Goal: Navigation & Orientation: Find specific page/section

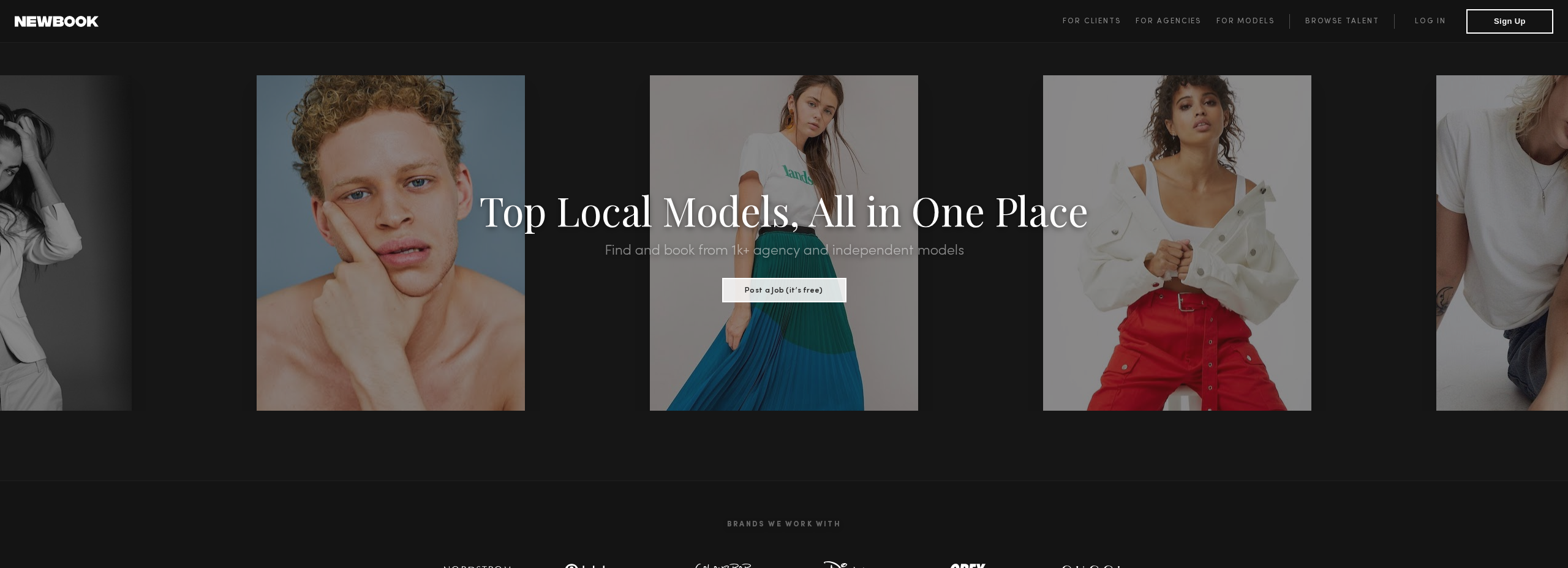
click at [1111, 32] on span "For Clients For Agencies For Models Browse Talent Log in Sign Up" at bounding box center [1307, 21] width 491 height 25
click at [1107, 19] on span "For Clients" at bounding box center [1091, 21] width 58 height 7
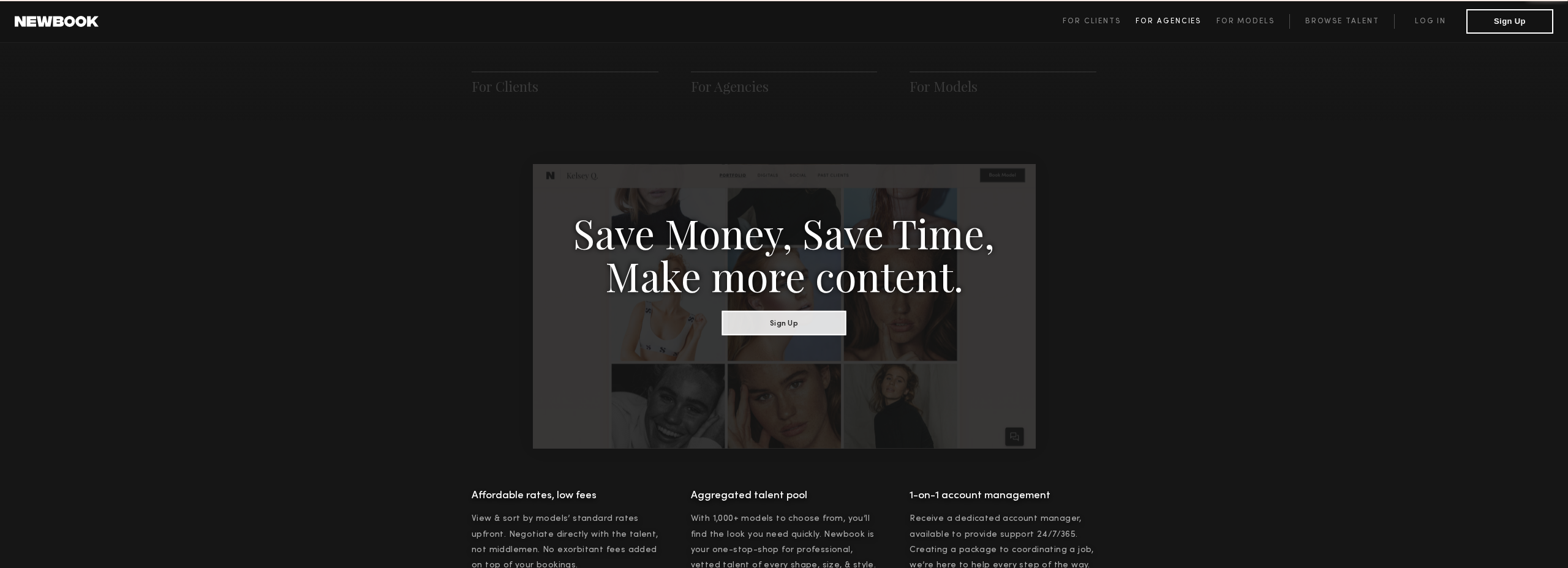
scroll to position [611, 0]
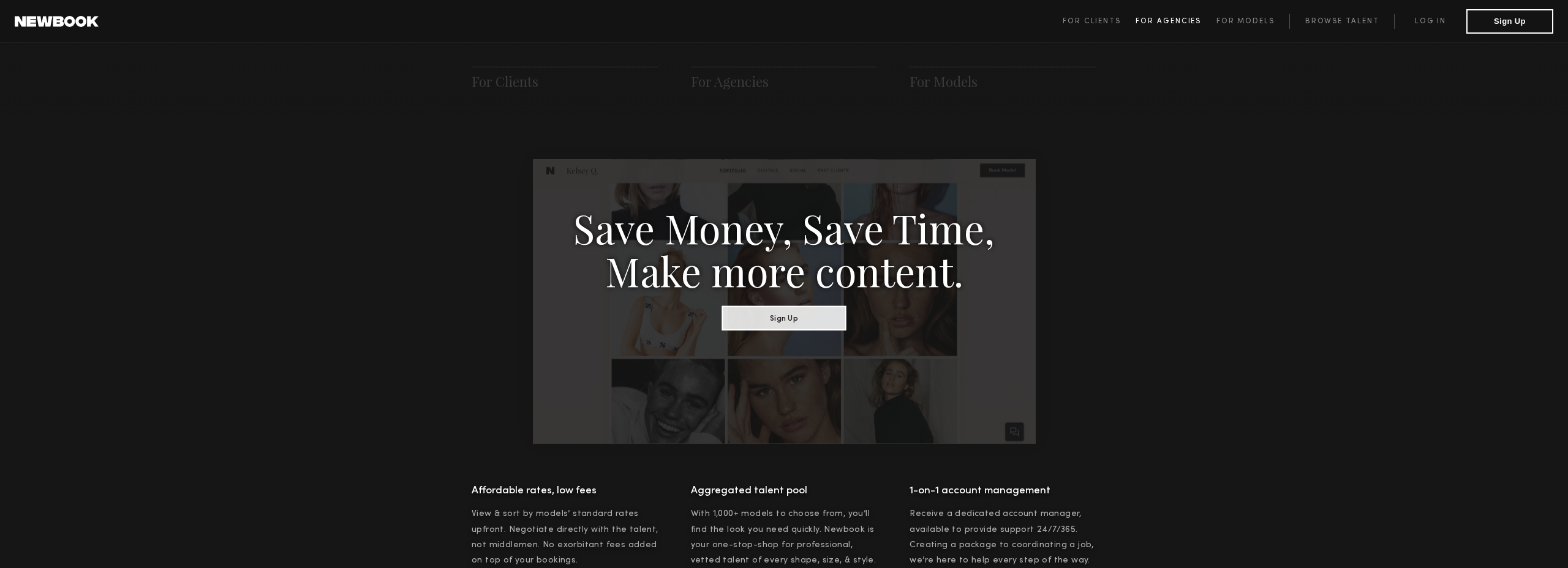
click at [1156, 20] on span "For Agencies" at bounding box center [1168, 21] width 65 height 7
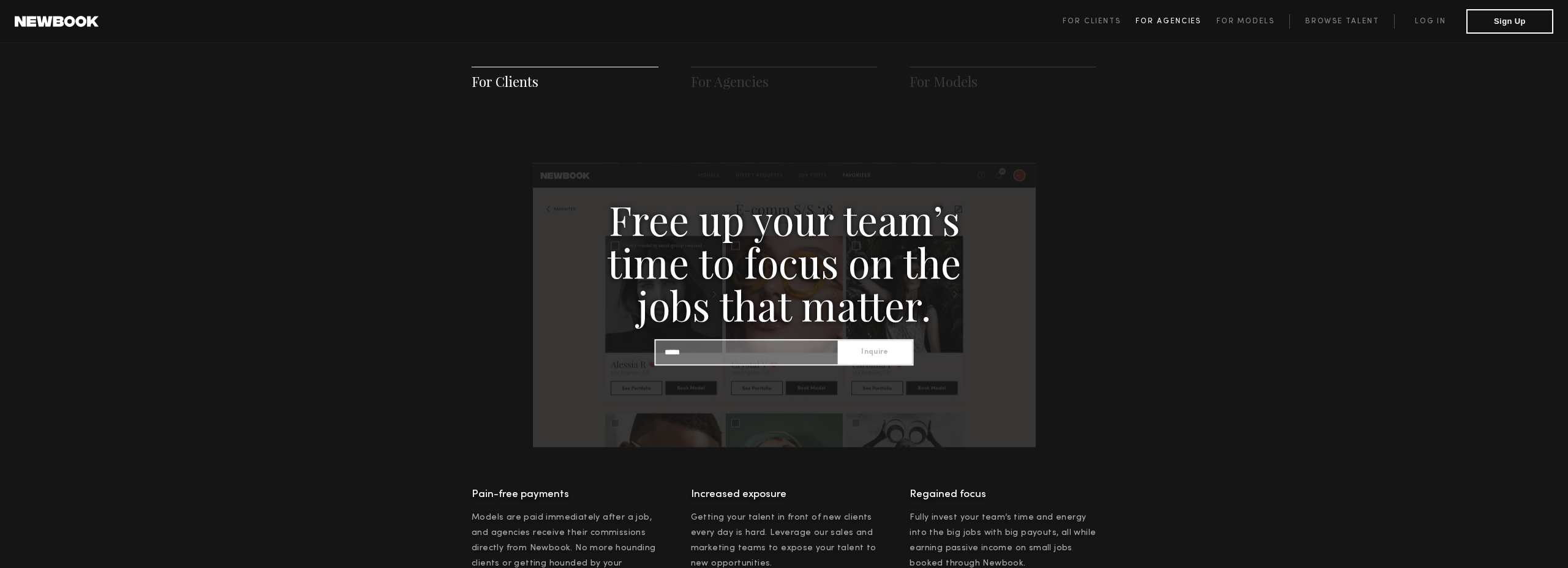
scroll to position [1179, 0]
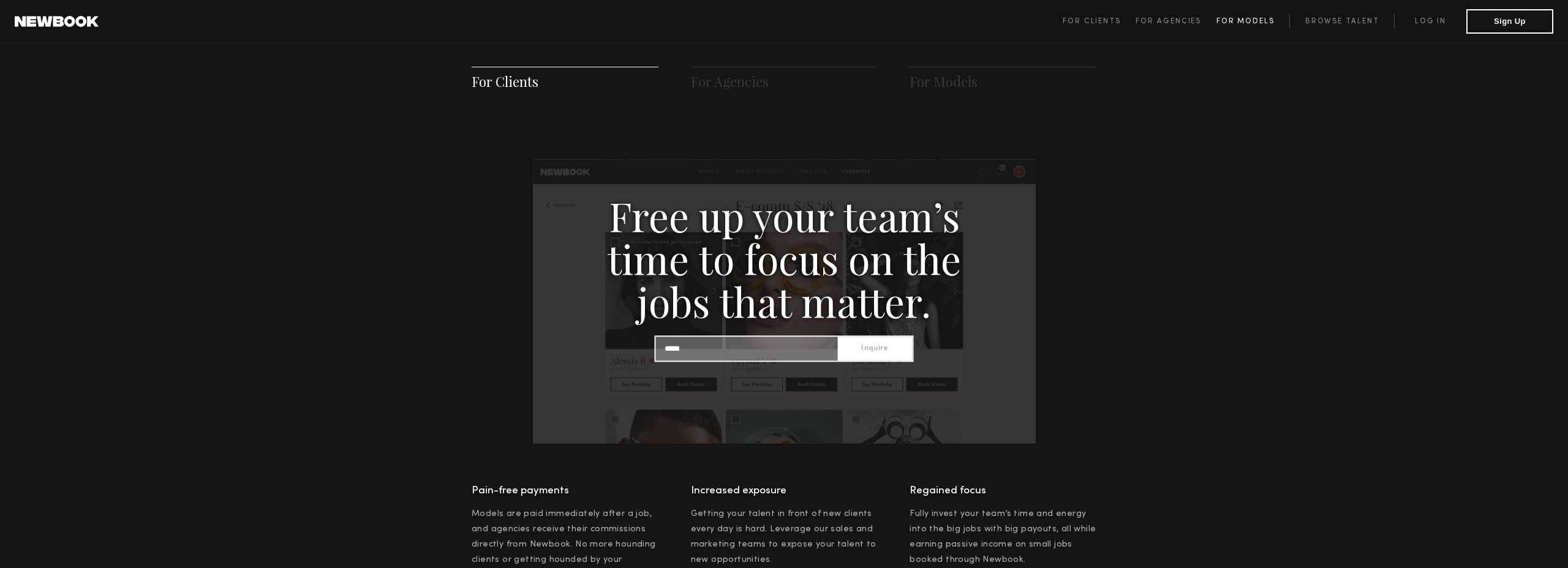
click at [1249, 20] on span "For Models" at bounding box center [1245, 21] width 58 height 7
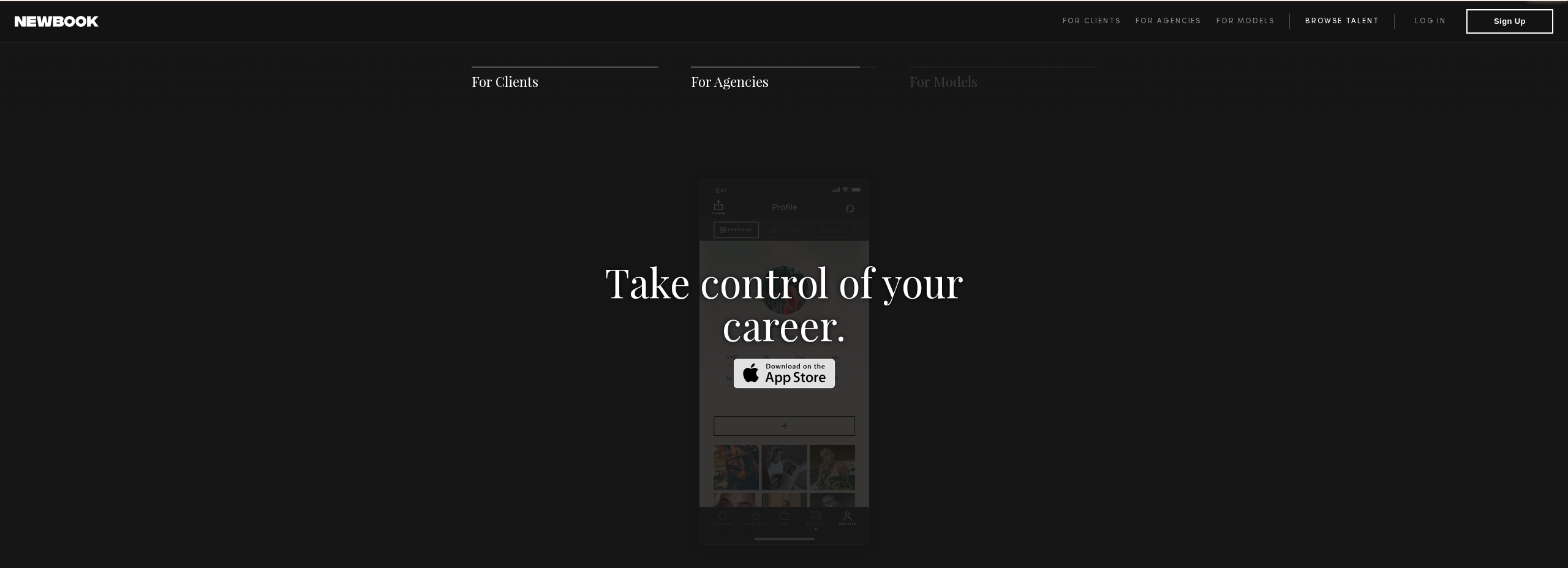
scroll to position [1761, 0]
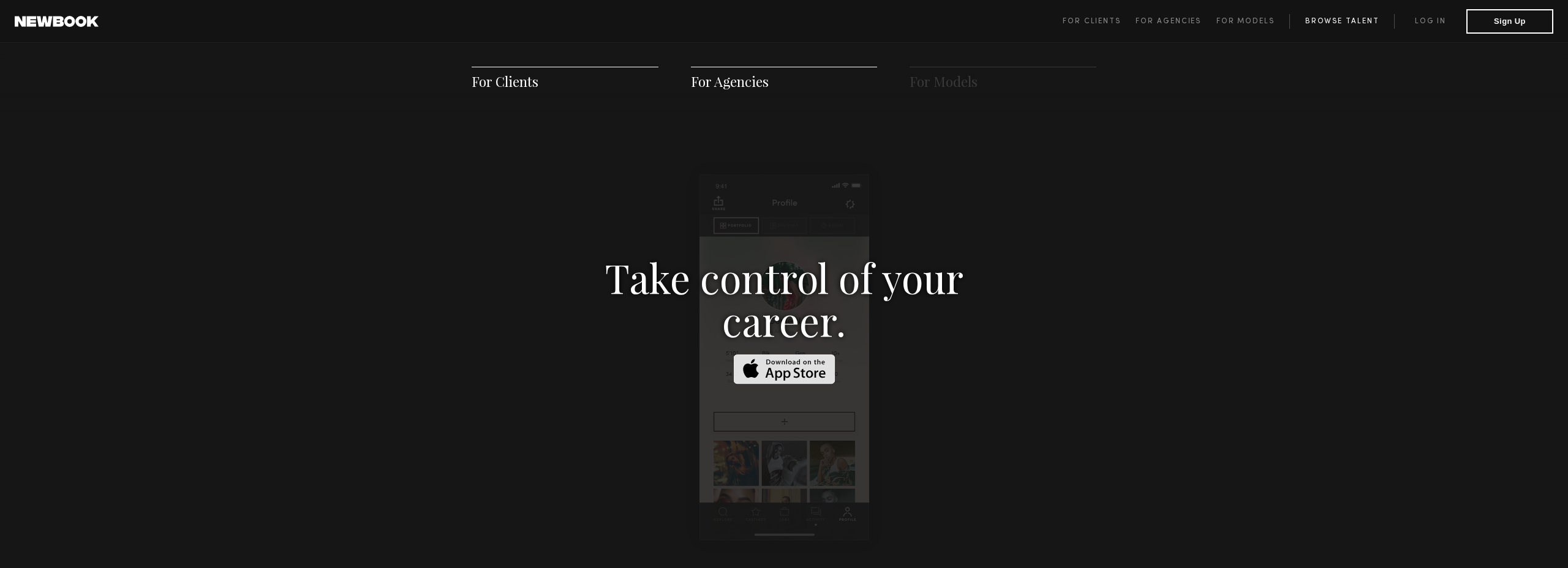
click at [1331, 20] on link "Browse Talent" at bounding box center [1341, 21] width 105 height 15
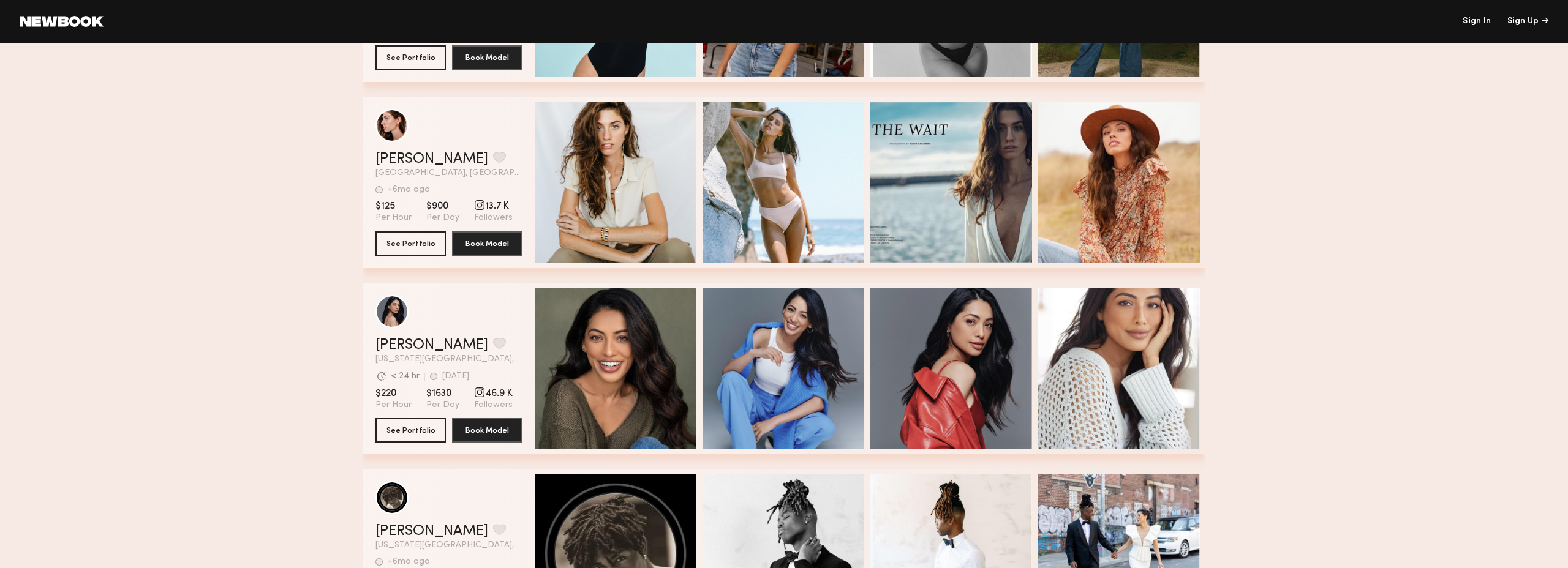
scroll to position [625, 0]
